Goal: Transaction & Acquisition: Purchase product/service

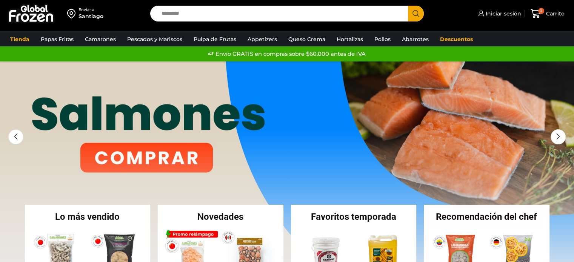
click at [224, 14] on input "Search input" at bounding box center [281, 14] width 247 height 16
type input "*********"
click at [408, 6] on button "Search" at bounding box center [416, 14] width 16 height 16
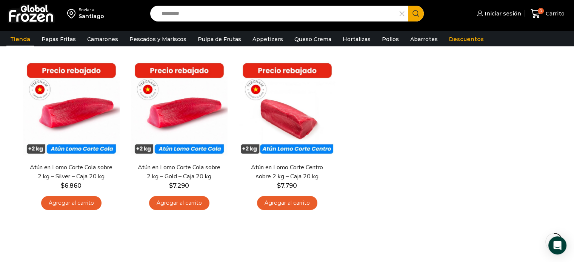
scroll to position [76, 0]
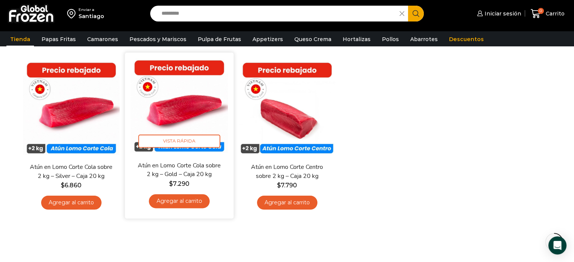
click at [164, 112] on img at bounding box center [179, 107] width 97 height 97
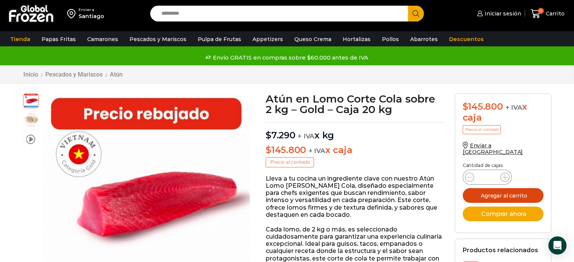
click at [500, 190] on button "Agregar al carrito" at bounding box center [503, 195] width 81 height 15
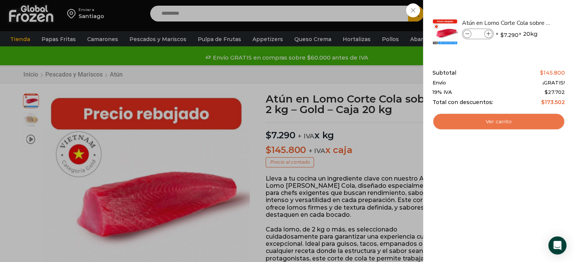
click at [497, 124] on link "Ver carrito" at bounding box center [499, 121] width 133 height 17
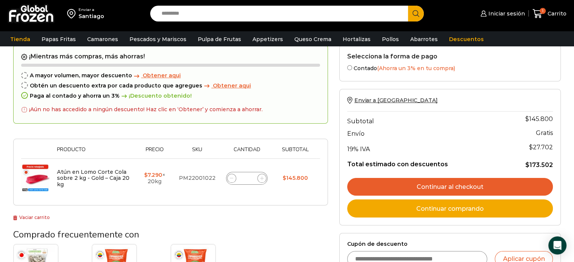
scroll to position [38, 0]
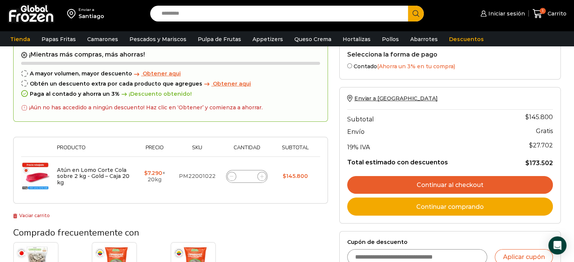
click at [442, 205] on link "Continuar comprando" at bounding box center [450, 207] width 206 height 18
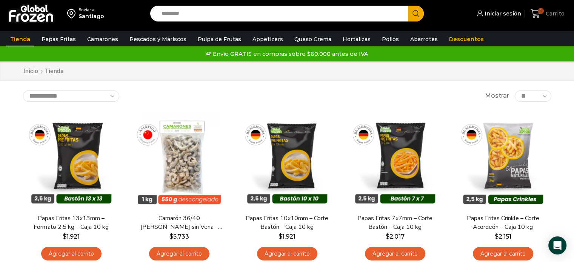
click at [551, 20] on link "1 [GEOGRAPHIC_DATA]" at bounding box center [548, 14] width 38 height 18
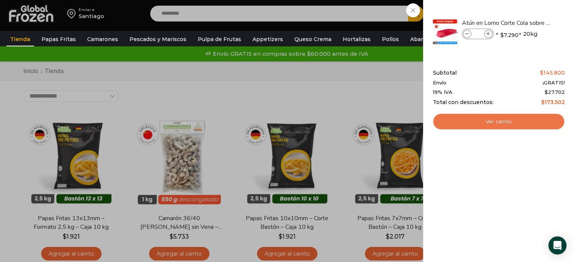
click at [488, 123] on link "Ver carrito" at bounding box center [499, 121] width 133 height 17
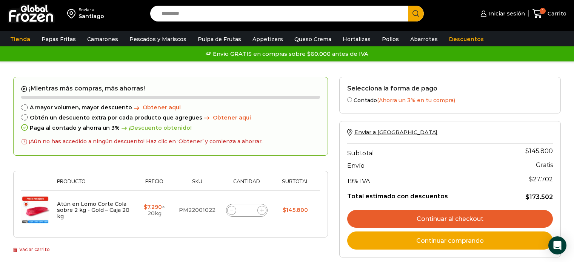
click at [438, 217] on link "Continuar al checkout" at bounding box center [450, 219] width 206 height 18
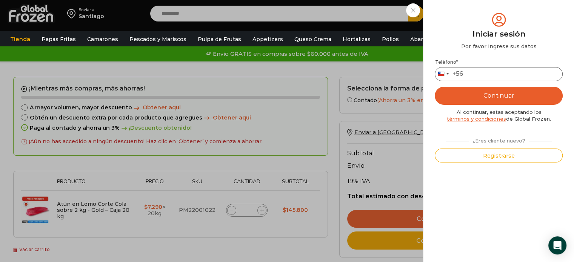
click at [476, 75] on input "Teléfono *" at bounding box center [499, 74] width 128 height 14
type input "*********"
click at [497, 94] on button "Continuar" at bounding box center [499, 96] width 128 height 18
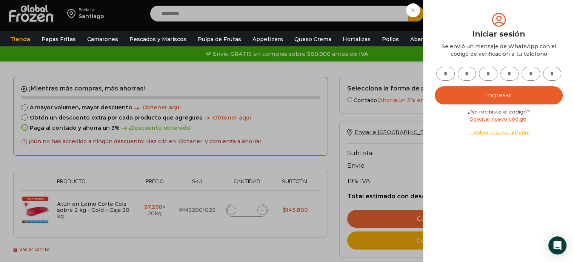
click at [438, 75] on input "text" at bounding box center [446, 74] width 19 height 14
type input "*"
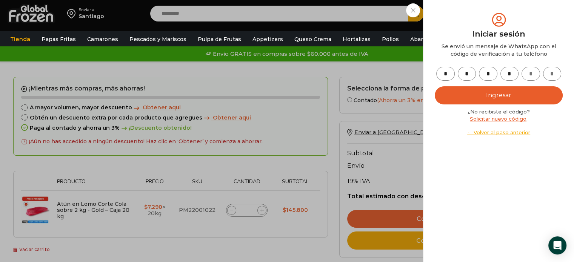
type input "*"
click at [488, 92] on button "Ingresar" at bounding box center [499, 95] width 128 height 18
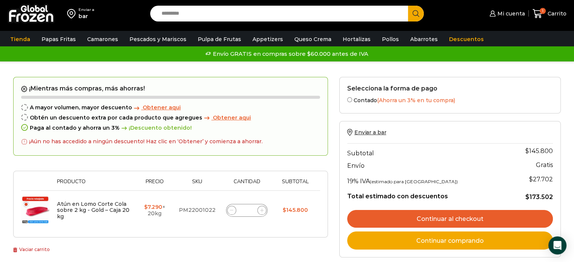
click at [429, 218] on link "Continuar al checkout" at bounding box center [450, 219] width 206 height 18
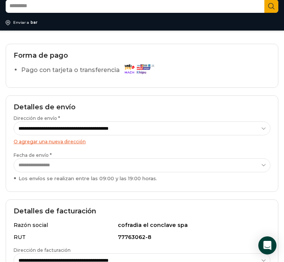
scroll to position [38, 0]
